Goal: Task Accomplishment & Management: Manage account settings

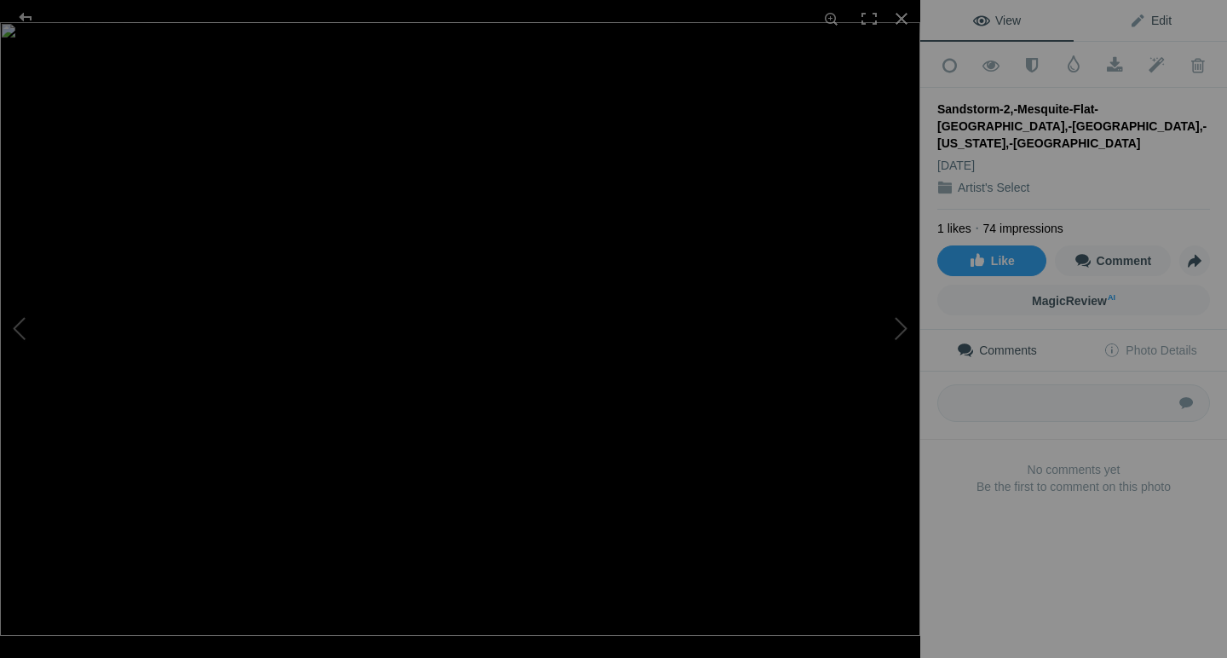
click at [1158, 19] on span "Edit" at bounding box center [1150, 21] width 43 height 14
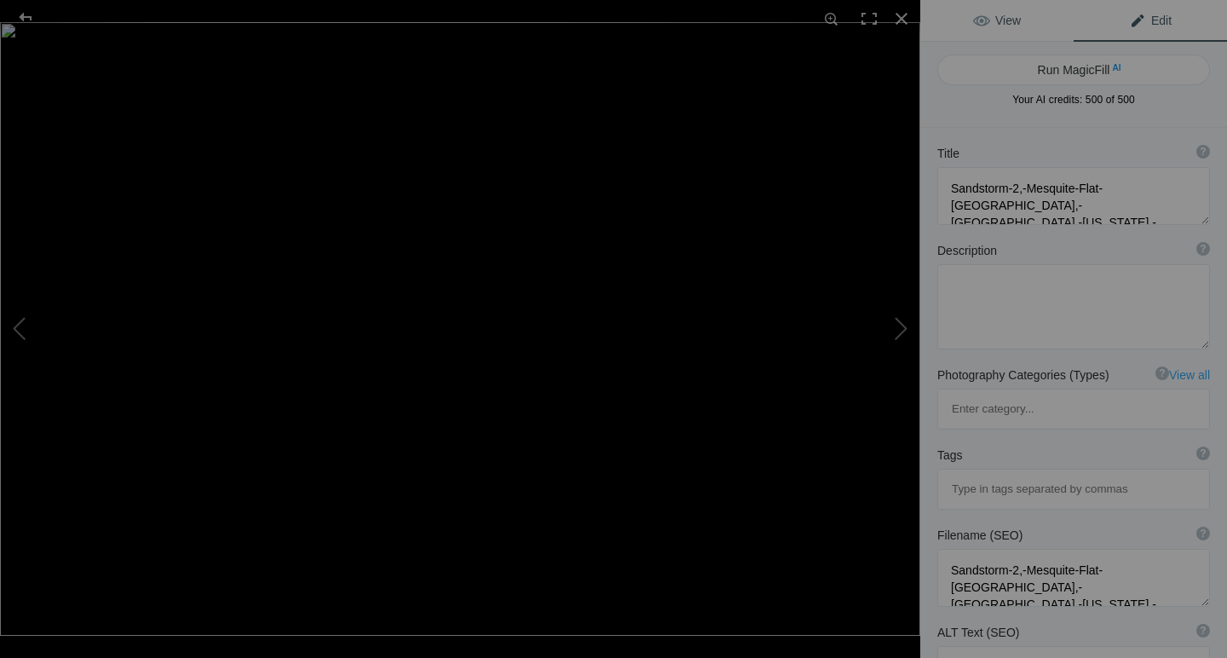
click at [1027, 21] on link "View" at bounding box center [996, 20] width 153 height 41
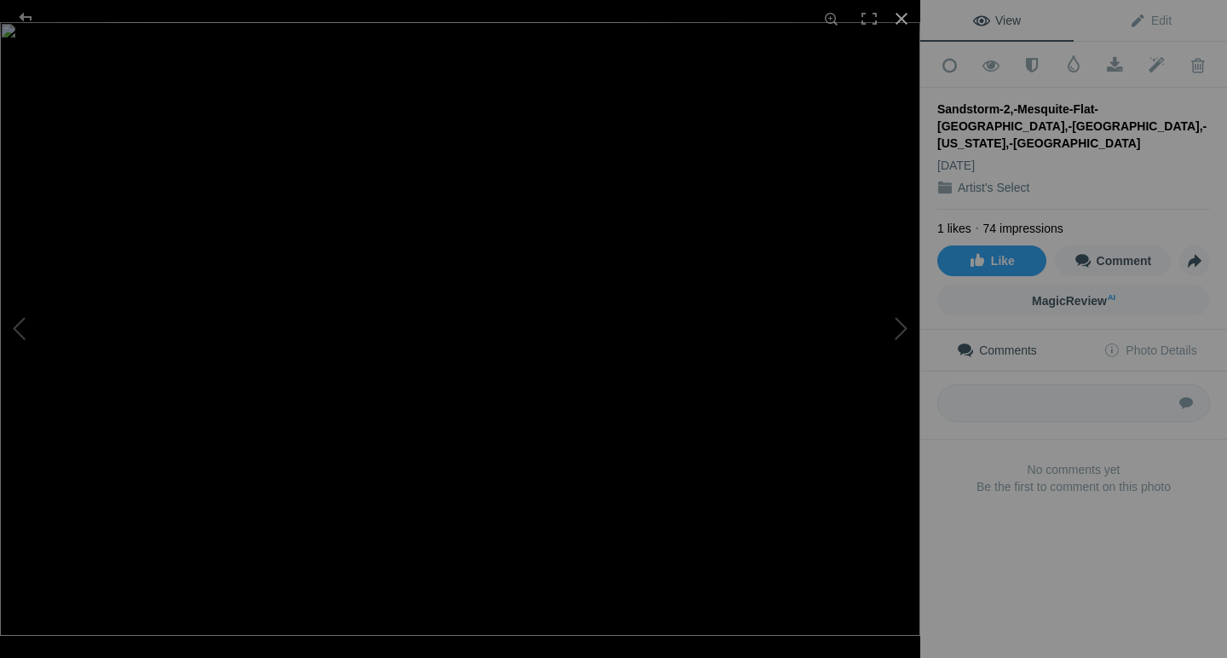
click at [903, 19] on div at bounding box center [901, 18] width 37 height 37
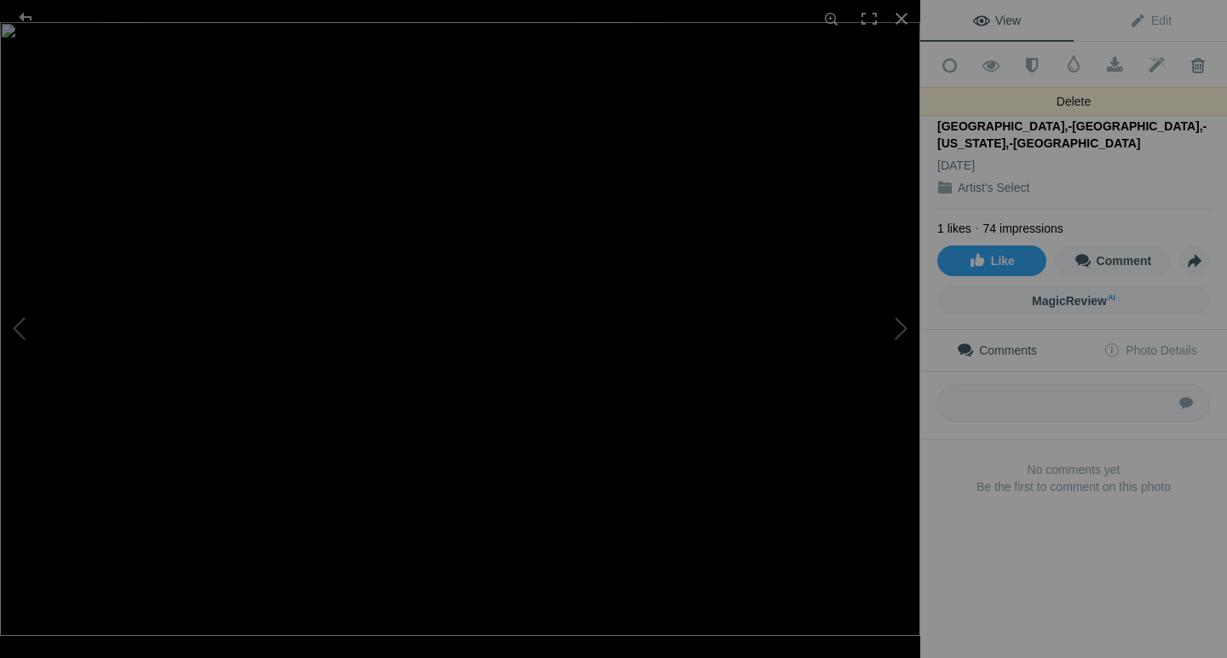
click at [1196, 61] on span at bounding box center [1198, 65] width 42 height 17
click at [1190, 59] on span at bounding box center [1198, 65] width 42 height 17
click at [1199, 58] on span at bounding box center [1198, 65] width 42 height 17
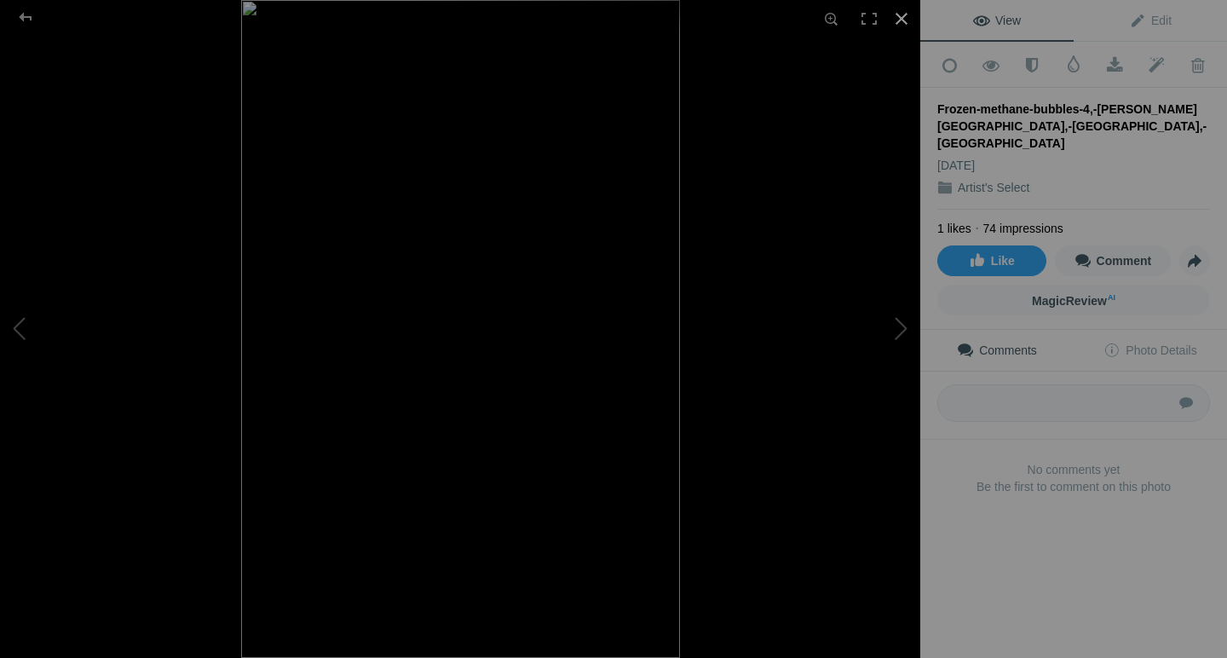
click at [905, 18] on div at bounding box center [901, 18] width 37 height 37
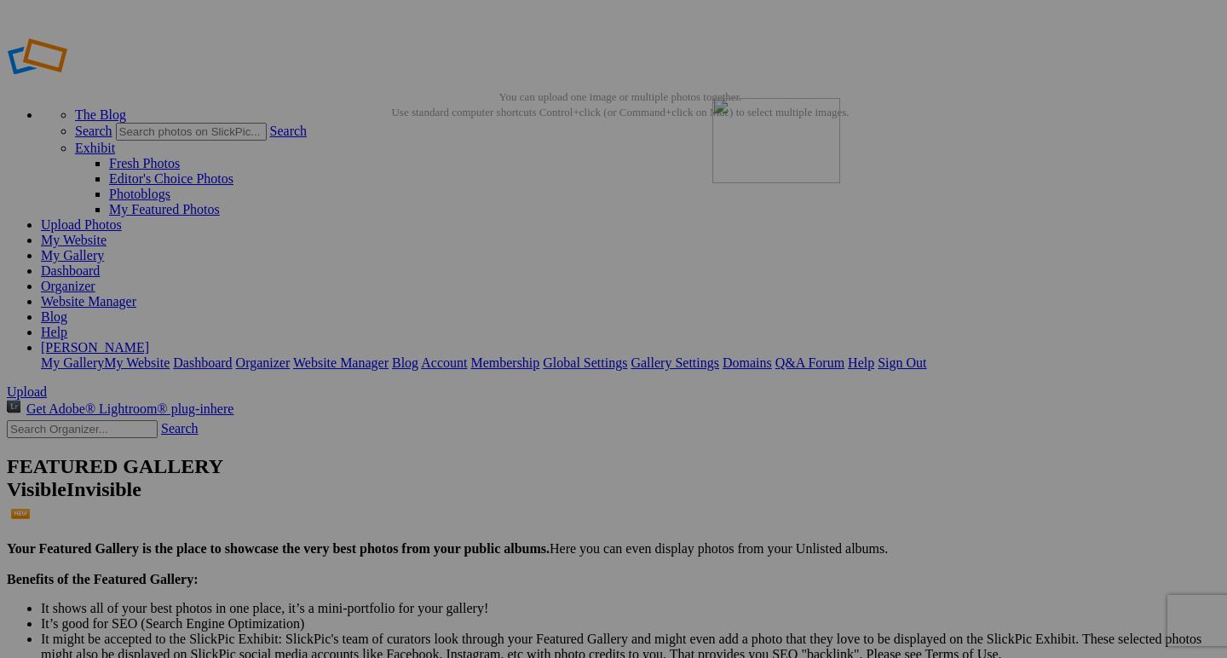
drag, startPoint x: 485, startPoint y: 264, endPoint x: 954, endPoint y: 220, distance: 471.6
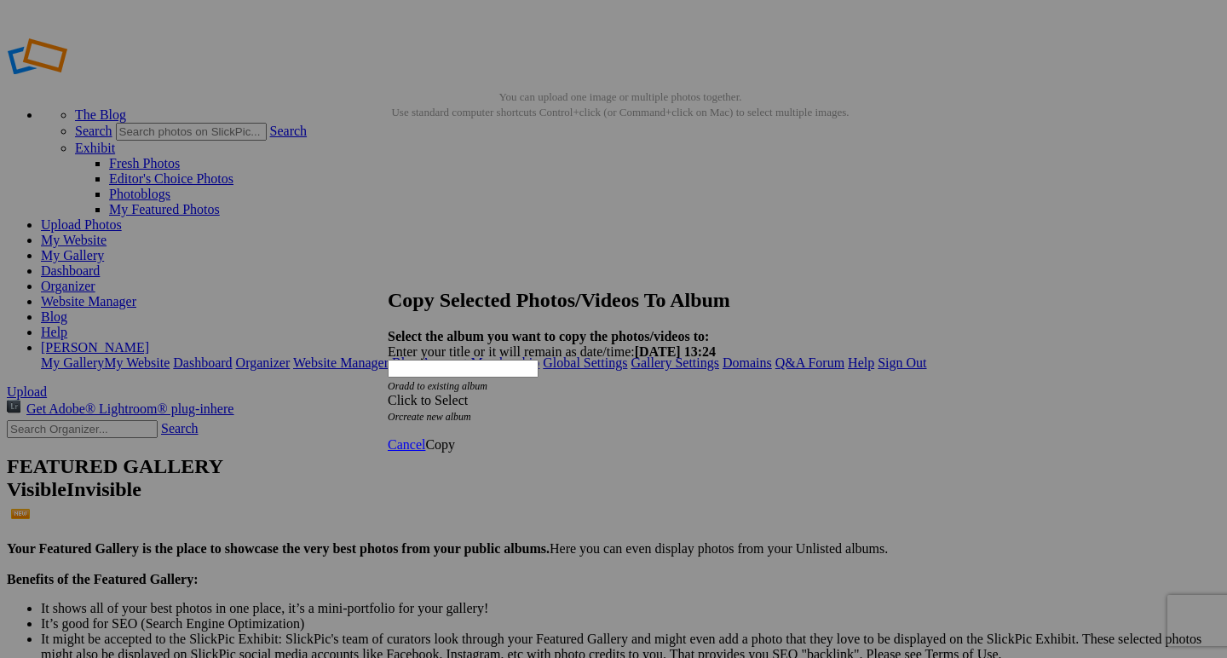
click at [617, 393] on div "Click to Select" at bounding box center [614, 400] width 452 height 15
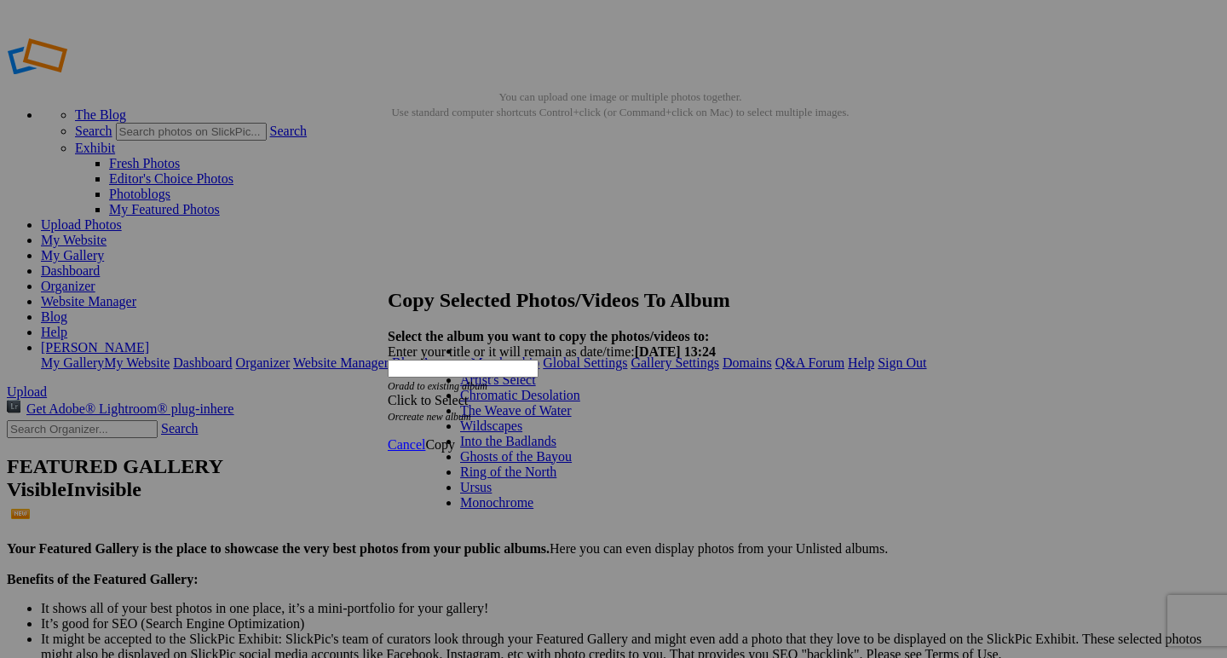
click at [573, 402] on link "Chromatic Desolation" at bounding box center [520, 395] width 120 height 14
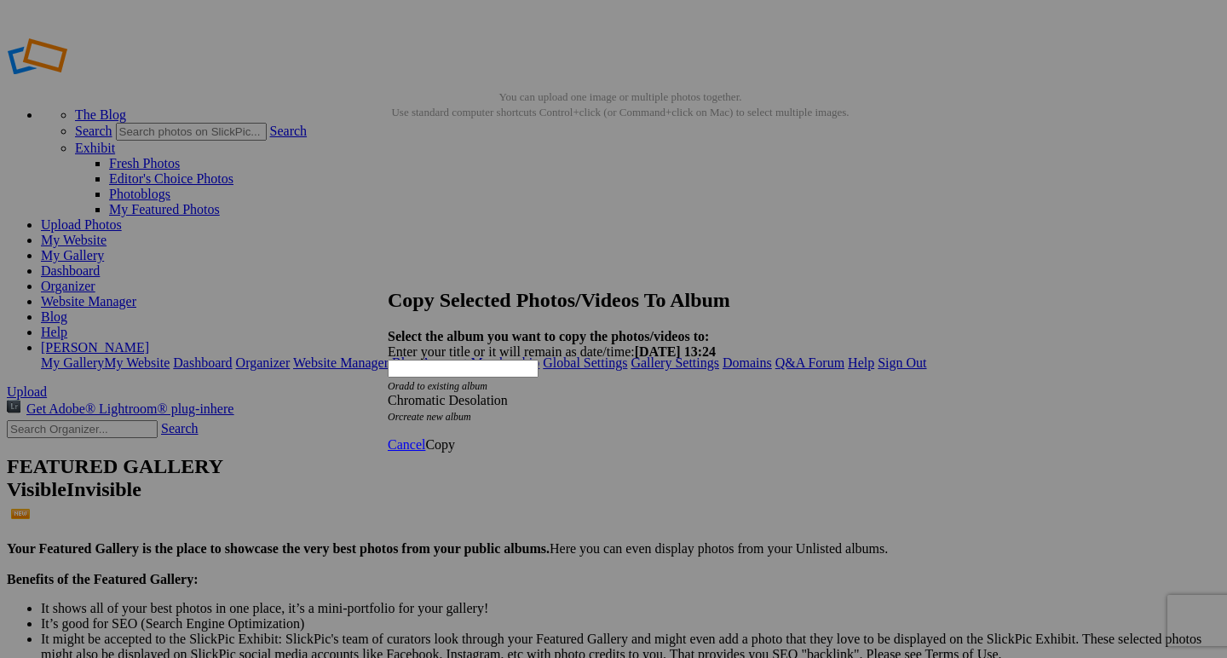
click at [455, 437] on span "Copy" at bounding box center [440, 444] width 30 height 14
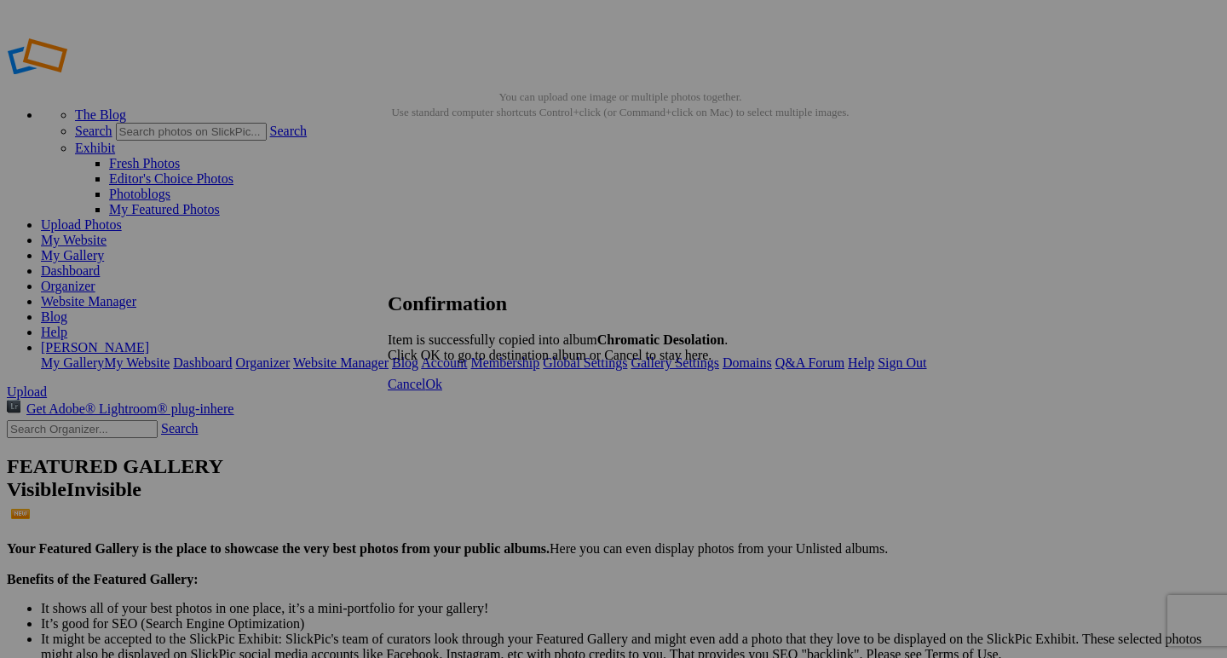
click at [442, 391] on span "Ok" at bounding box center [433, 384] width 17 height 14
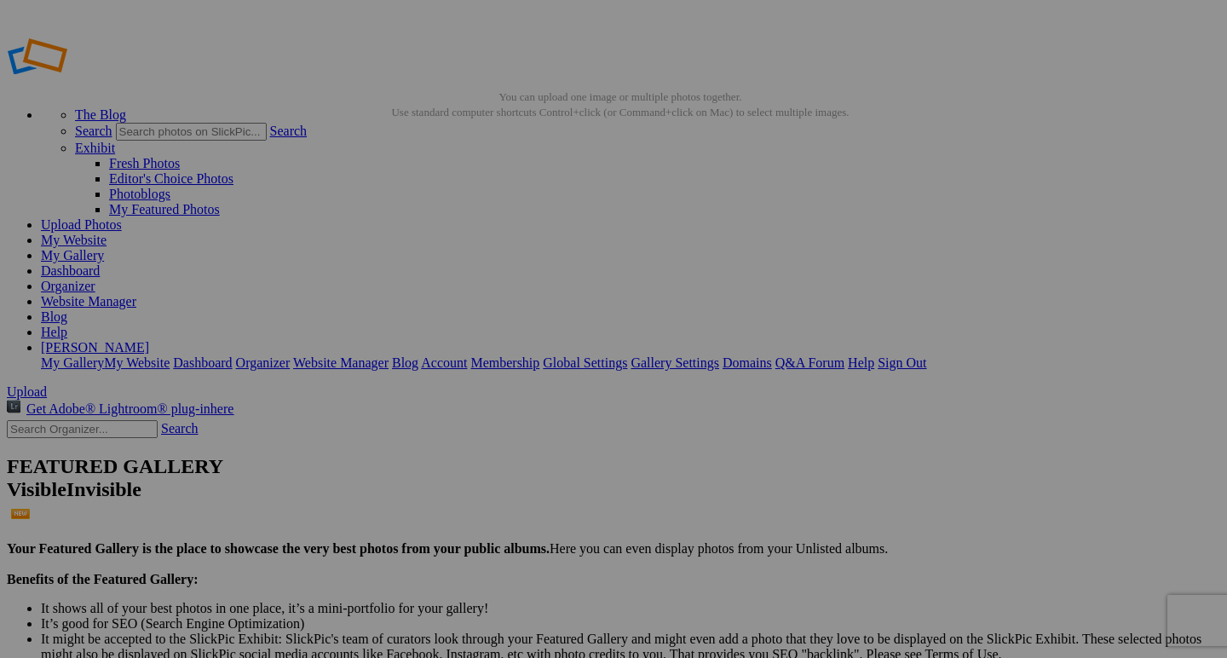
click at [500, 436] on link "Yes" at bounding box center [491, 441] width 20 height 14
drag, startPoint x: 492, startPoint y: 263, endPoint x: 778, endPoint y: 438, distance: 335.4
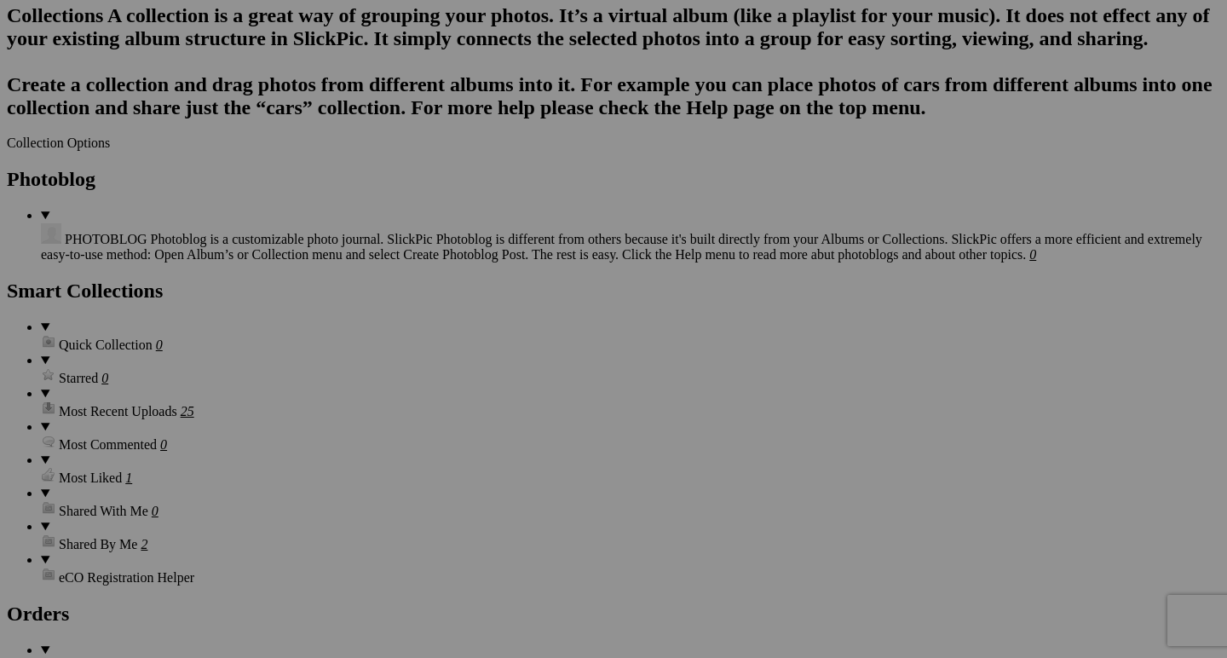
scroll to position [1716, 0]
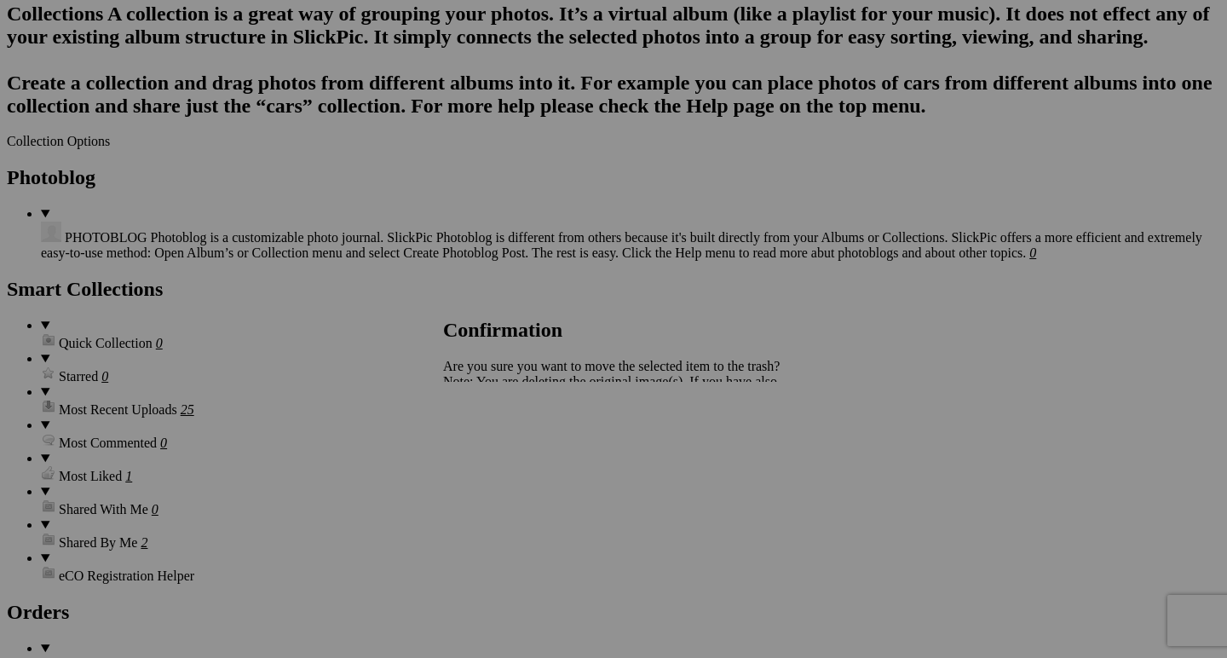
click at [481, 443] on span "Cancel" at bounding box center [461, 441] width 37 height 14
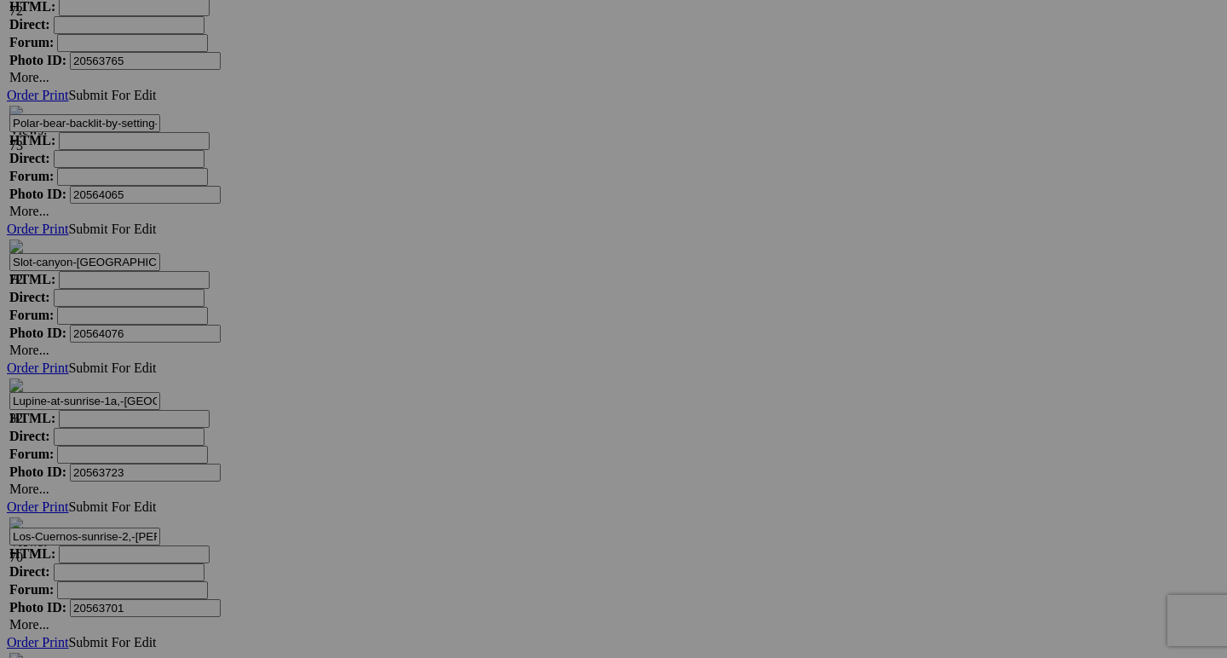
scroll to position [6546, 0]
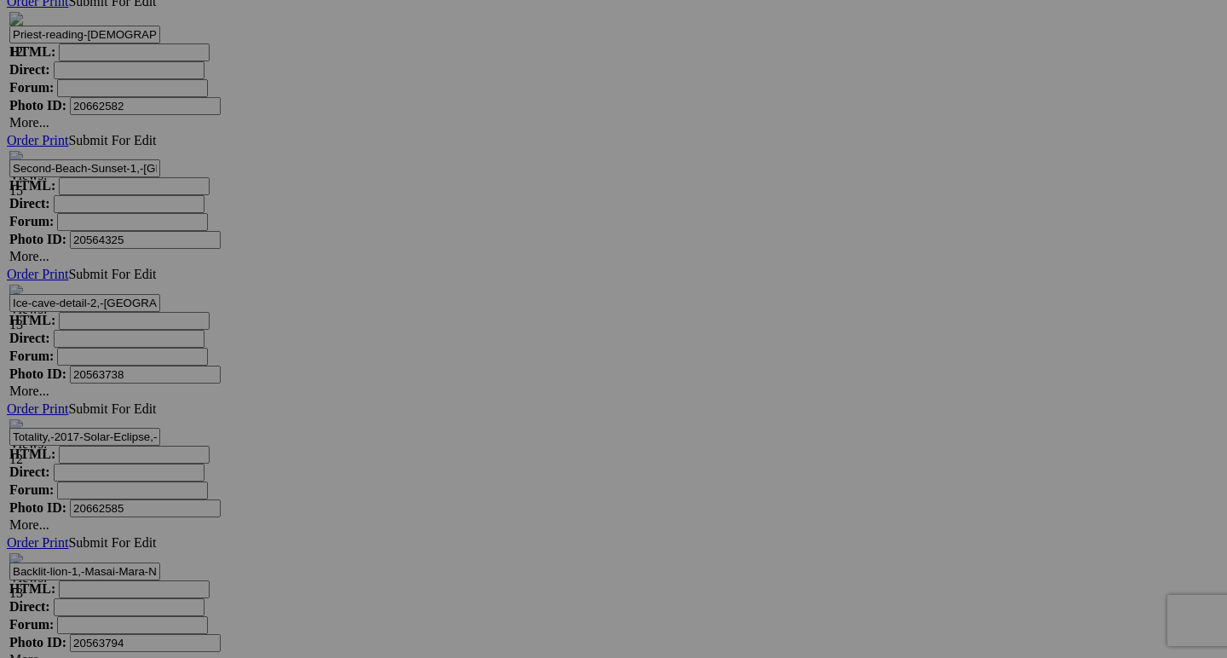
scroll to position [7533, 0]
